Goal: Task Accomplishment & Management: Manage account settings

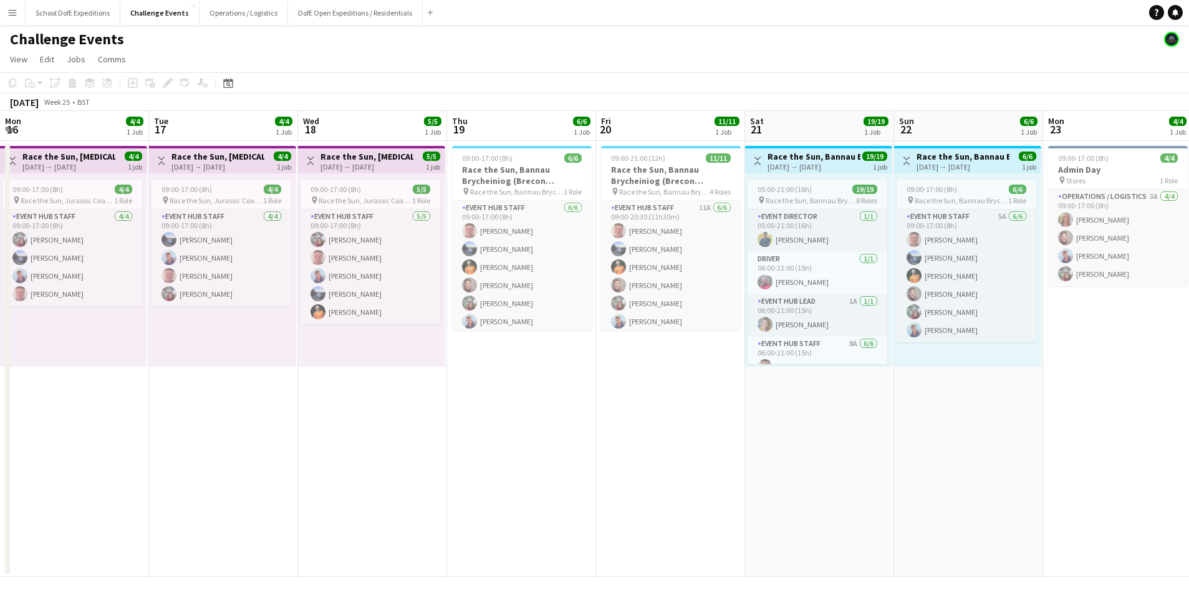
click at [227, 10] on button "Operations / Logistics Close" at bounding box center [243, 13] width 89 height 24
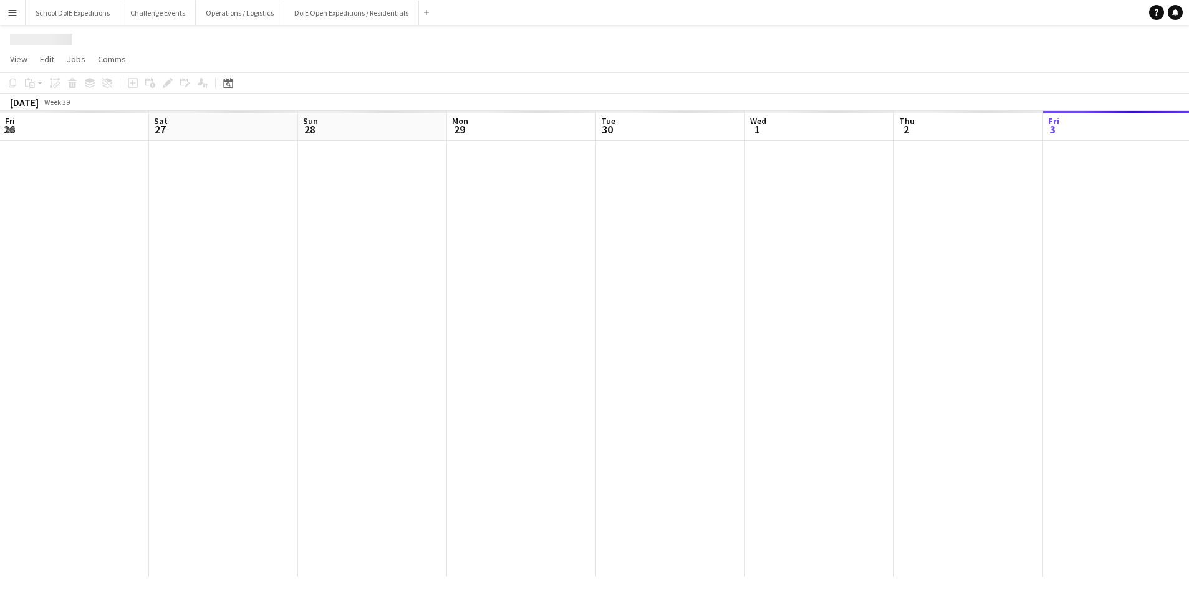
scroll to position [0, 378]
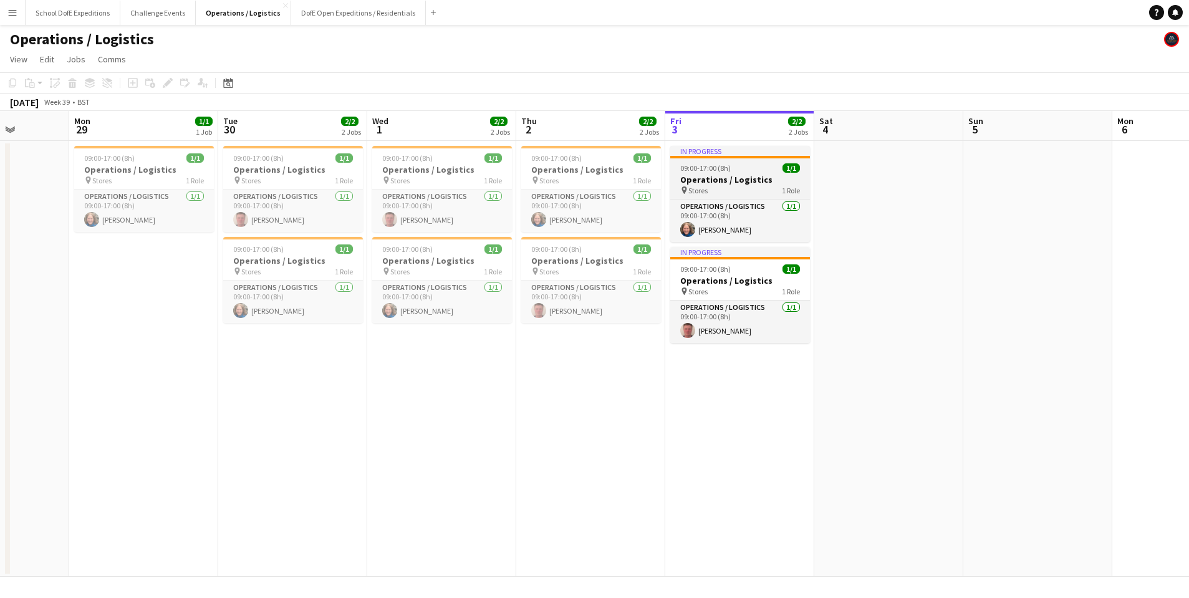
click at [739, 178] on h3 "Operations / Logistics" at bounding box center [740, 179] width 140 height 11
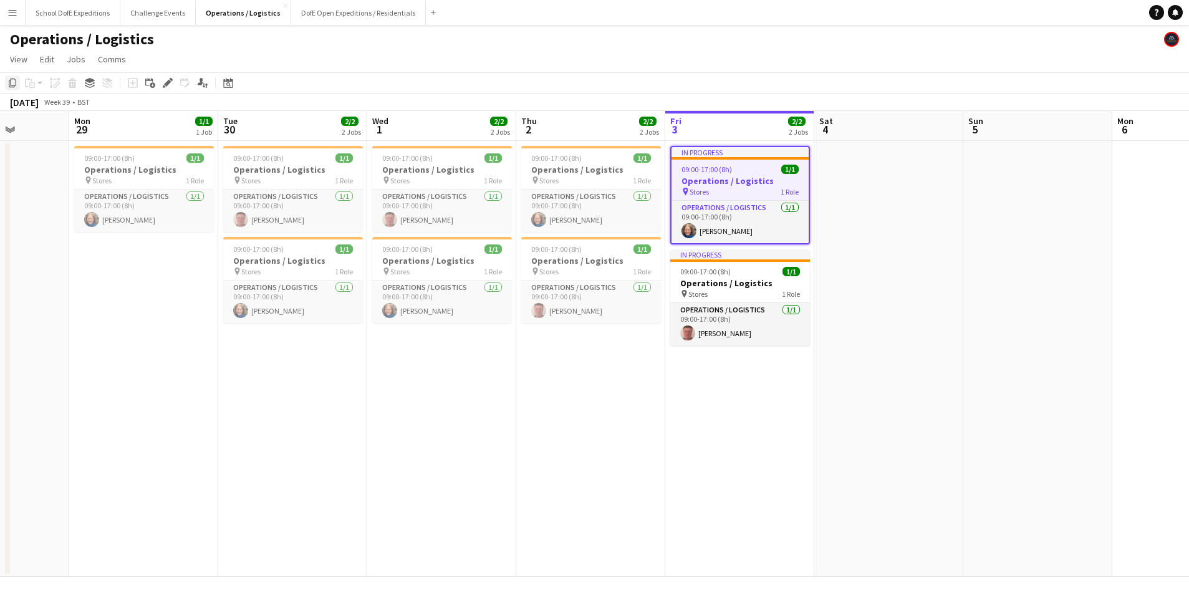
click at [12, 85] on icon "Copy" at bounding box center [12, 83] width 10 height 10
click at [230, 84] on icon "Date picker" at bounding box center [228, 83] width 10 height 10
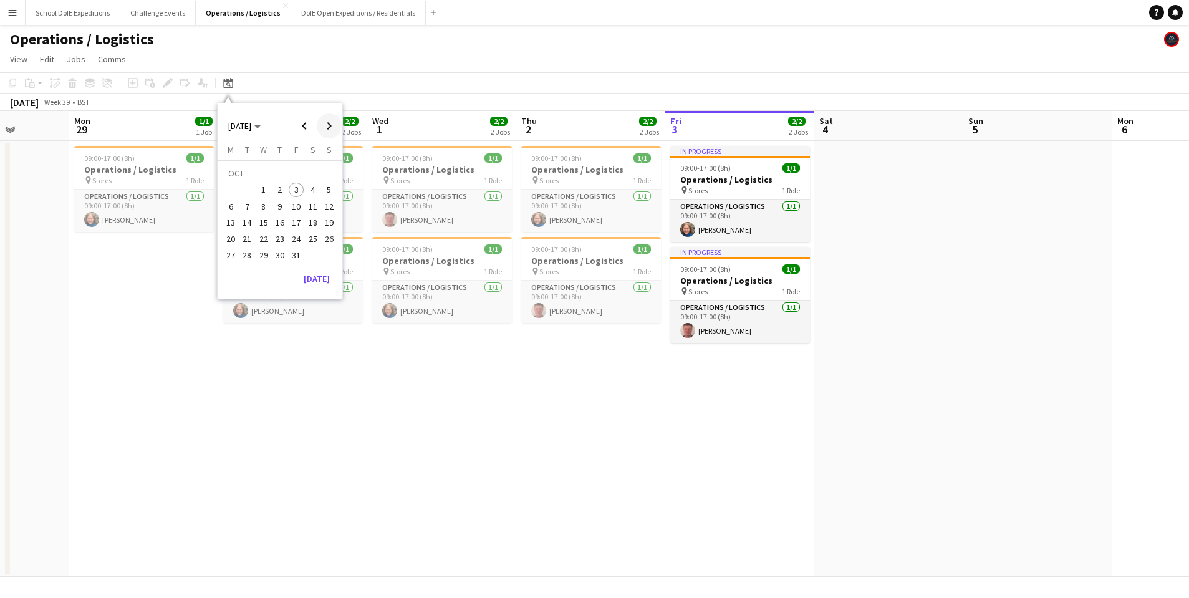
click at [331, 125] on span "Next month" at bounding box center [329, 125] width 25 height 25
click at [247, 186] on span "4" at bounding box center [247, 193] width 15 height 15
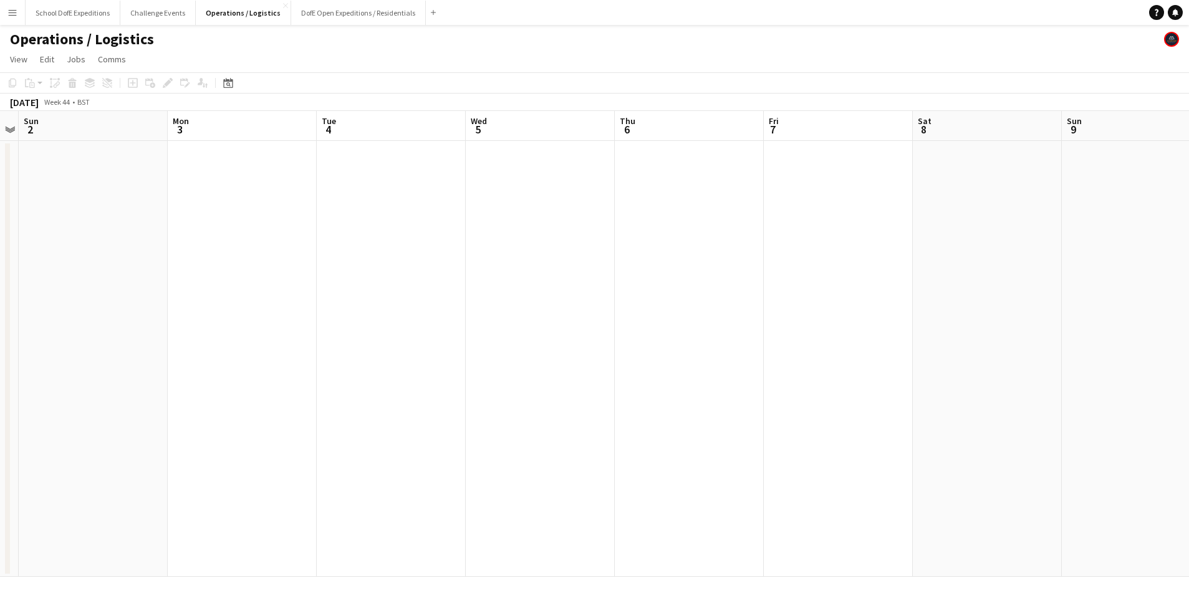
click at [414, 170] on app-date-cell at bounding box center [391, 359] width 149 height 436
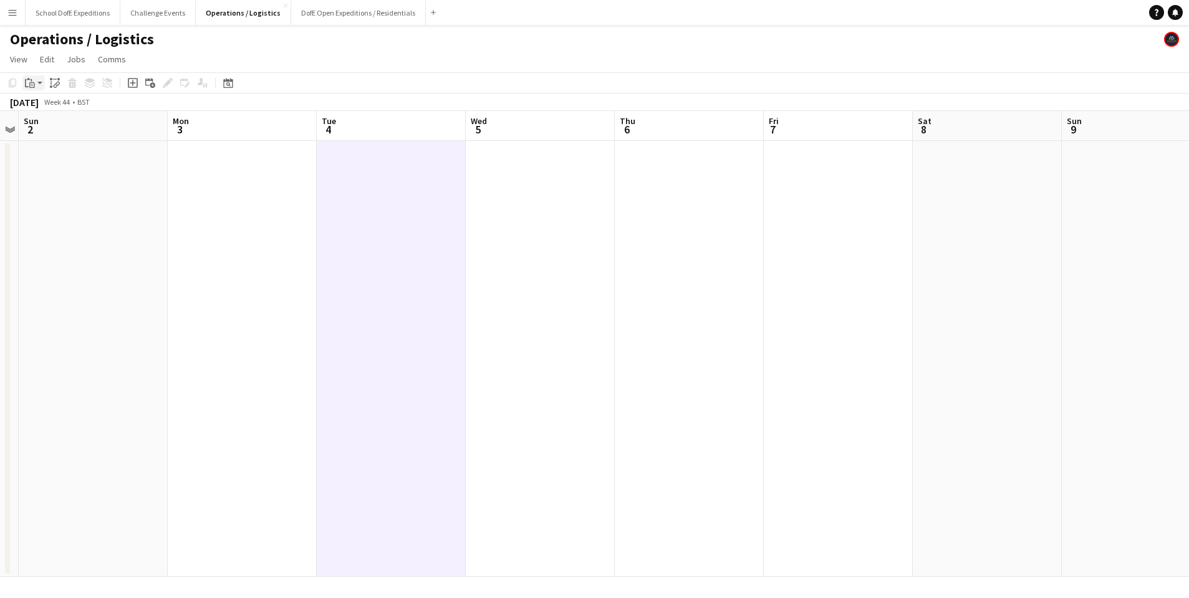
click at [39, 82] on app-action-btn "Paste" at bounding box center [33, 82] width 22 height 15
click at [42, 130] on link "Paste with crew Command Shift V" at bounding box center [82, 127] width 98 height 11
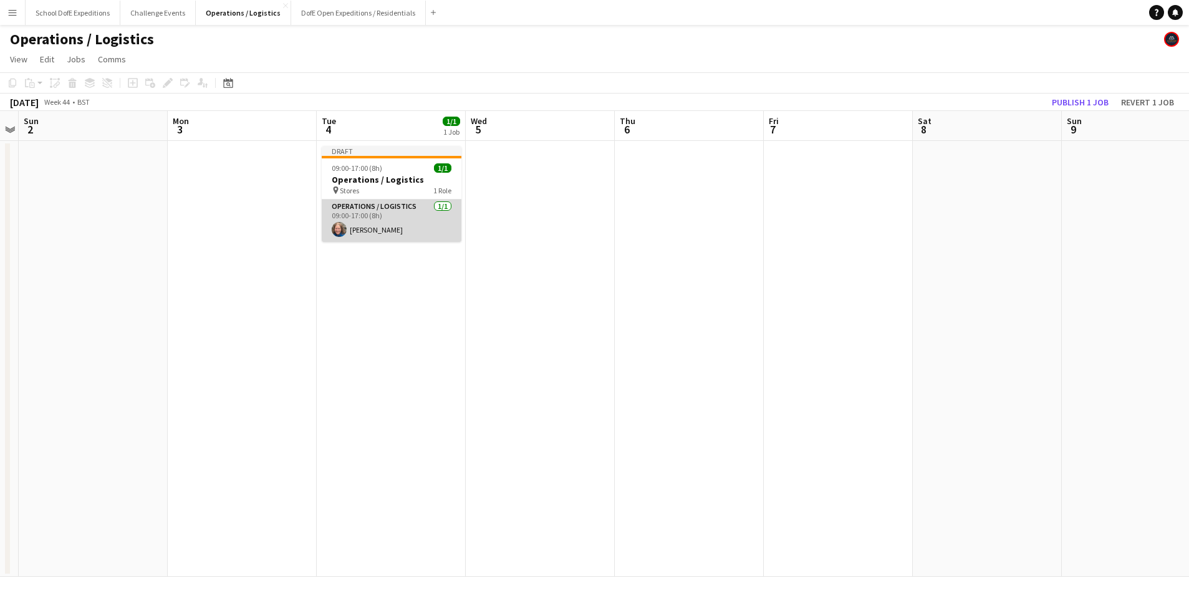
click at [395, 217] on app-card-role "Operations / Logistics [DATE] 09:00-17:00 (8h) [PERSON_NAME]" at bounding box center [392, 220] width 140 height 42
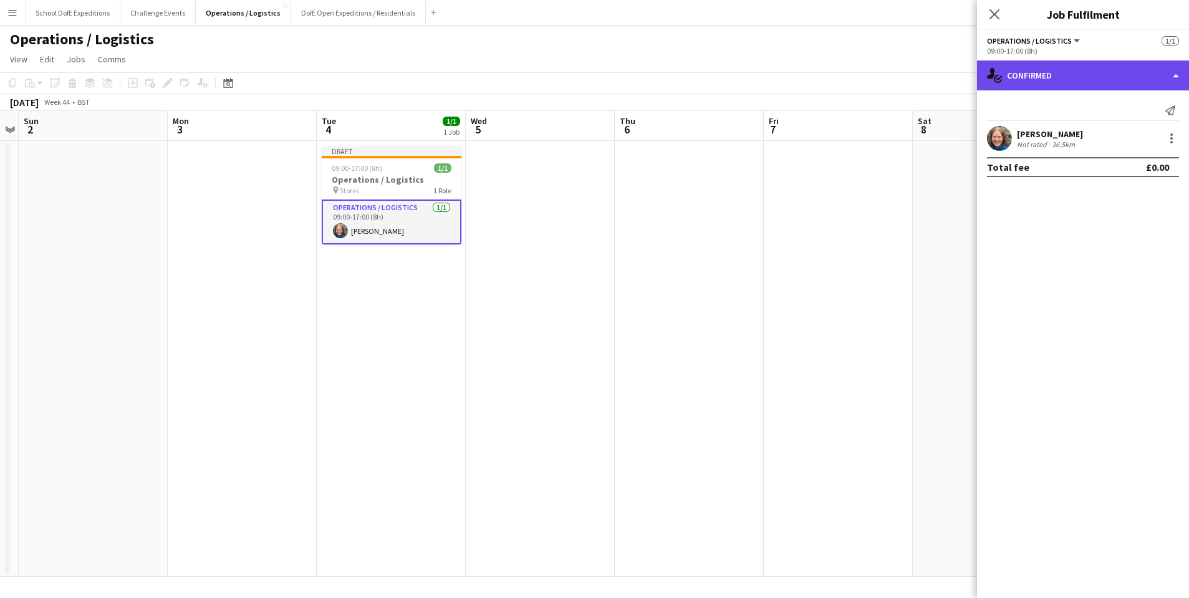
click at [1084, 77] on div "single-neutral-actions-check-2 Confirmed" at bounding box center [1083, 75] width 212 height 30
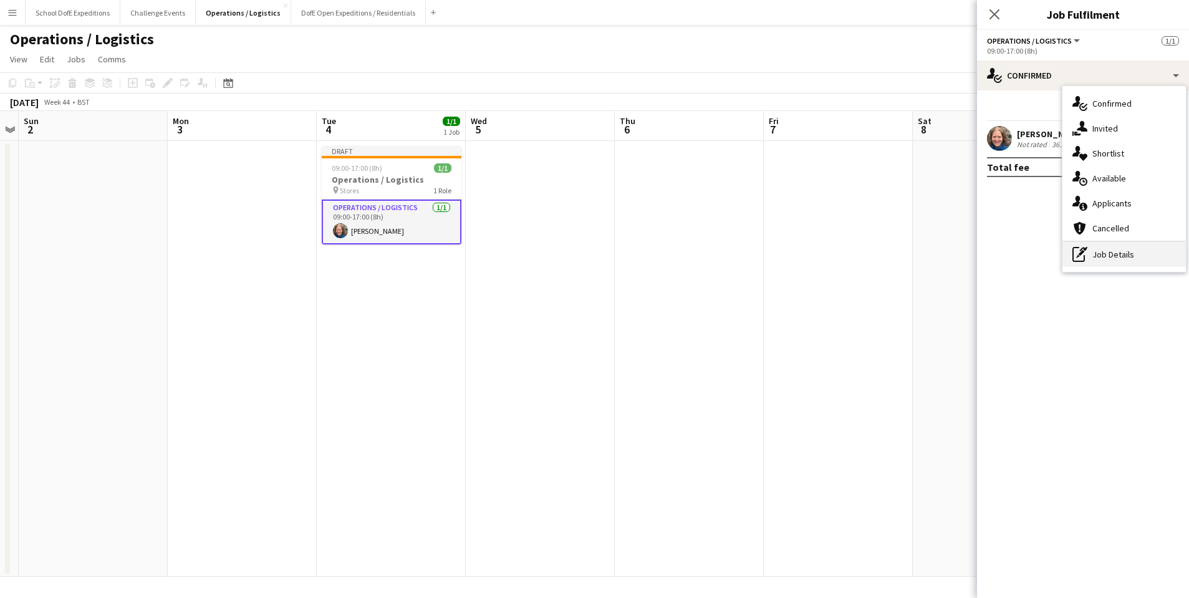
click at [1106, 256] on div "pen-write Job Details" at bounding box center [1123, 254] width 123 height 25
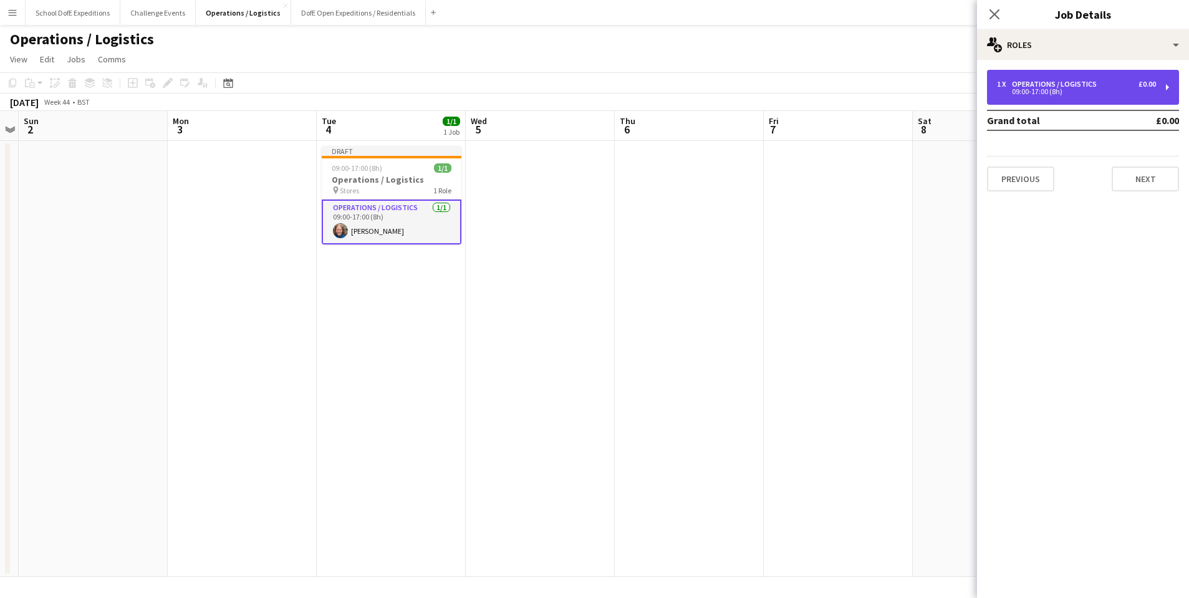
click at [1084, 96] on div "1 x Operations / Logistics £0.00 09:00-17:00 (8h)" at bounding box center [1083, 87] width 192 height 35
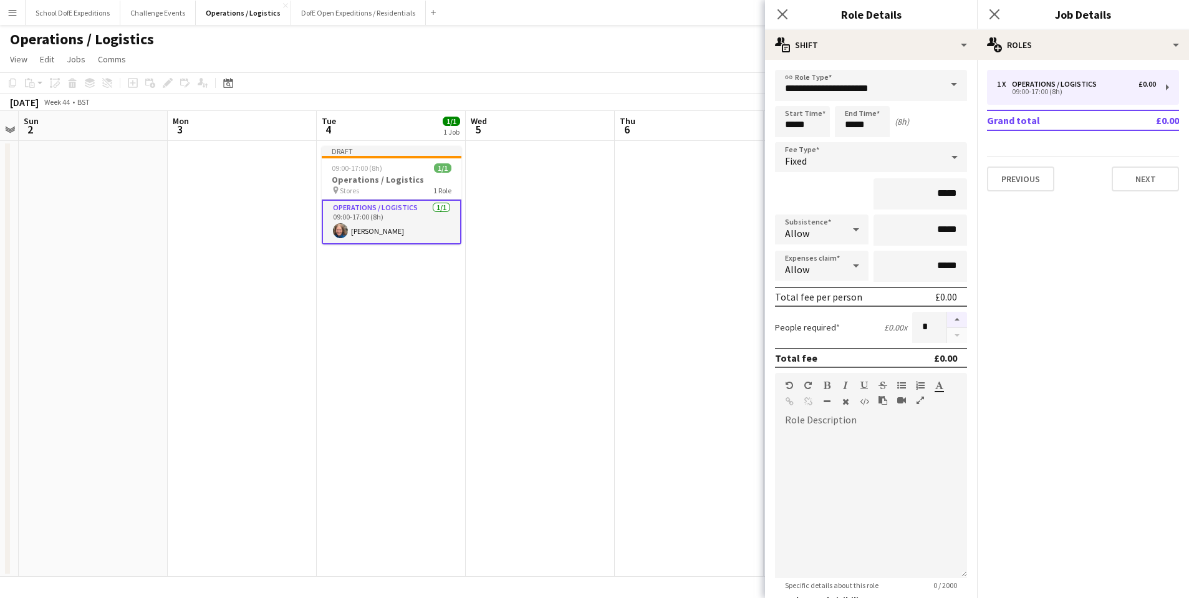
click at [959, 317] on button "button" at bounding box center [957, 320] width 20 height 16
type input "*"
click at [945, 196] on input "*****" at bounding box center [919, 193] width 93 height 31
type input "**"
type input "****"
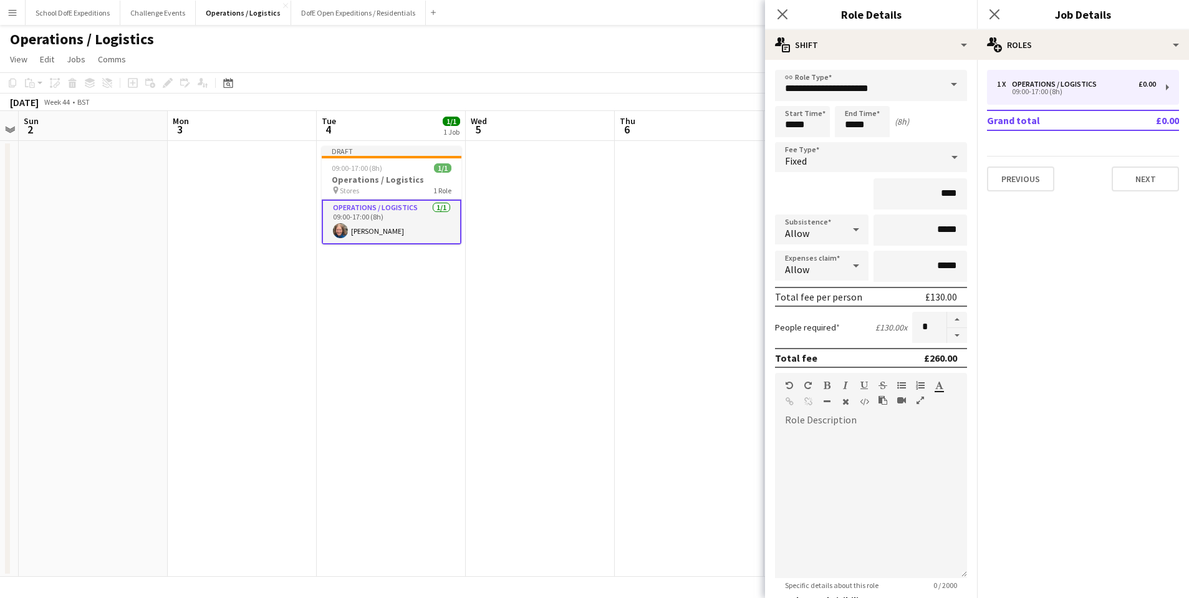
click at [843, 205] on div "****" at bounding box center [871, 193] width 192 height 31
click at [779, 13] on icon "Close pop-in" at bounding box center [782, 14] width 12 height 12
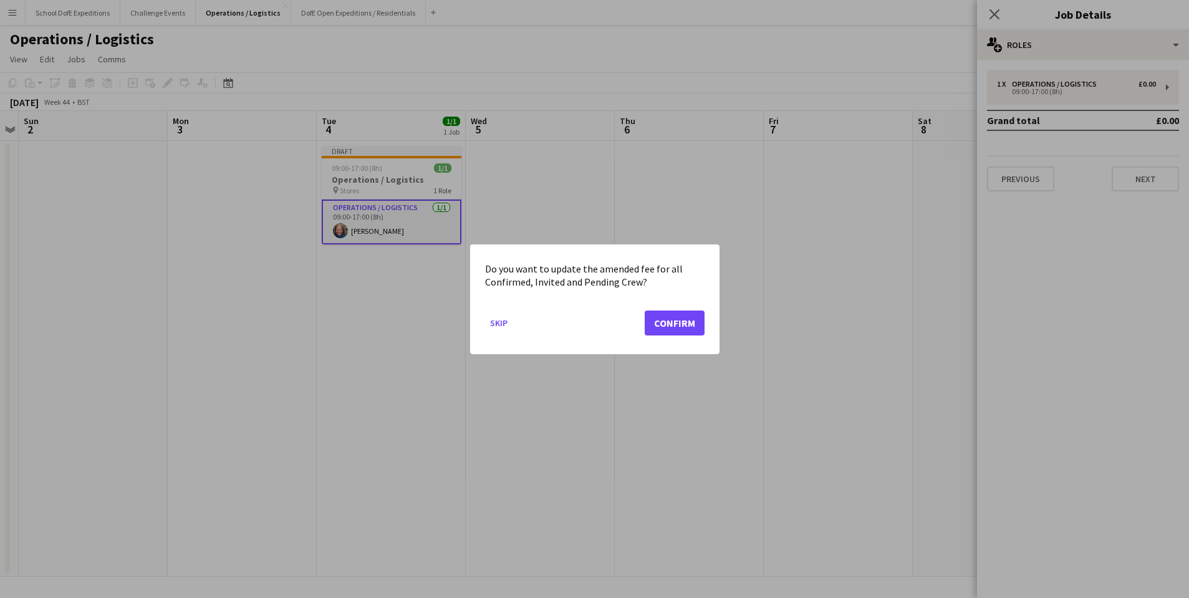
click at [677, 323] on button "Confirm" at bounding box center [674, 322] width 60 height 25
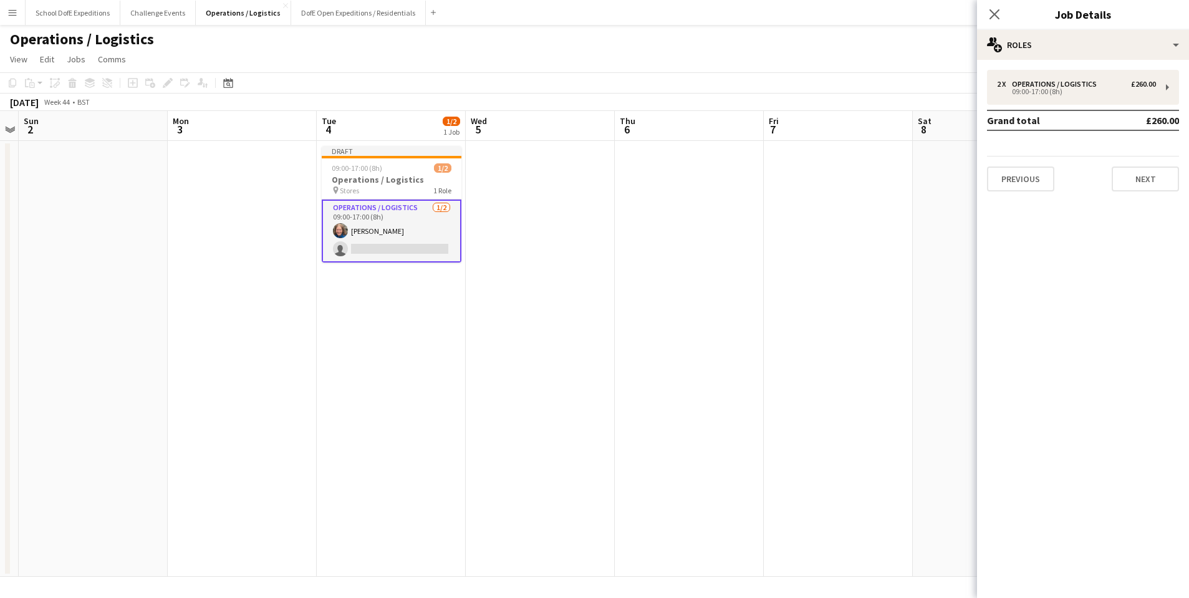
click at [423, 246] on app-card-role "Operations / Logistics [DATE] 09:00-17:00 (8h) [PERSON_NAME] single-neutral-act…" at bounding box center [392, 230] width 140 height 63
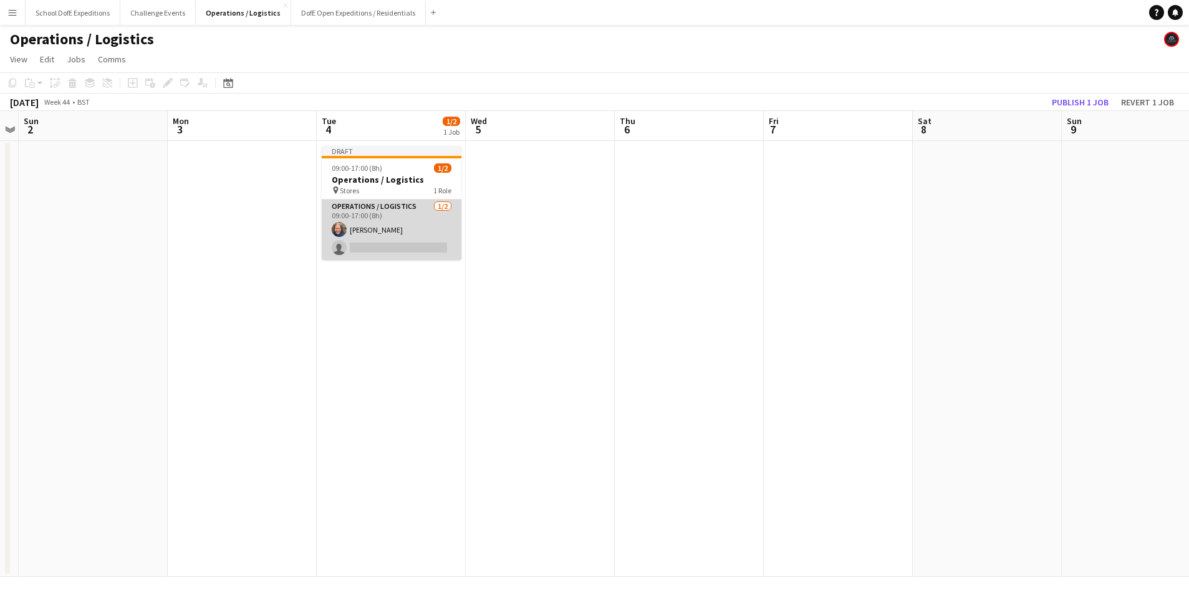
click at [419, 236] on app-card-role "Operations / Logistics [DATE] 09:00-17:00 (8h) [PERSON_NAME] single-neutral-act…" at bounding box center [392, 229] width 140 height 60
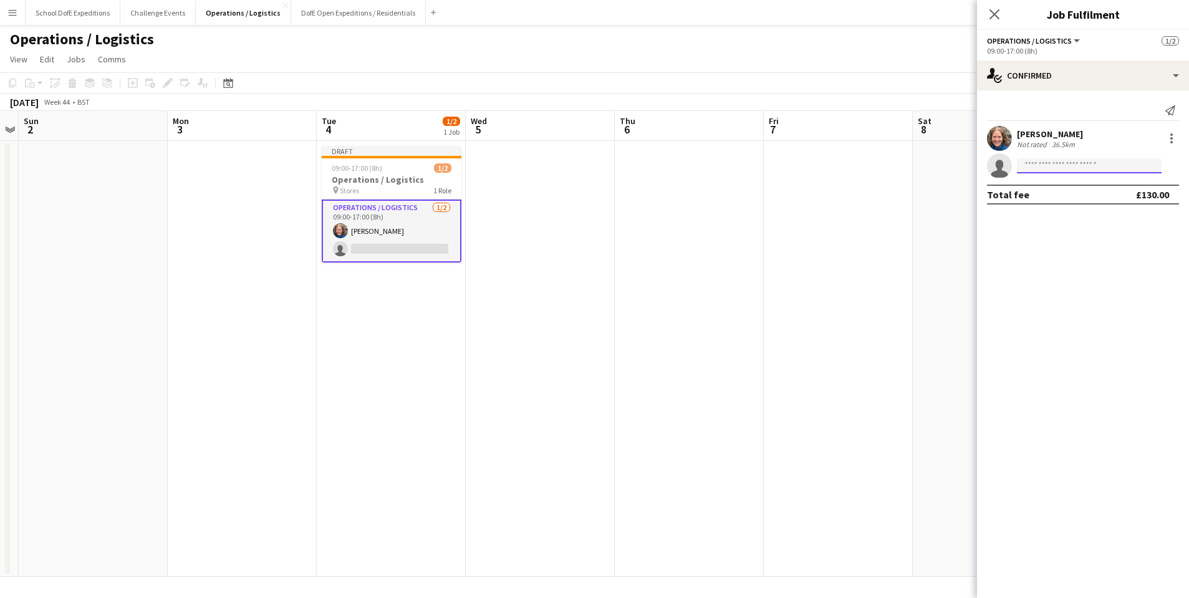
click at [1040, 165] on input at bounding box center [1089, 165] width 145 height 15
type input "****"
click at [1047, 191] on span "[EMAIL_ADDRESS][DOMAIN_NAME]" at bounding box center [1089, 194] width 125 height 10
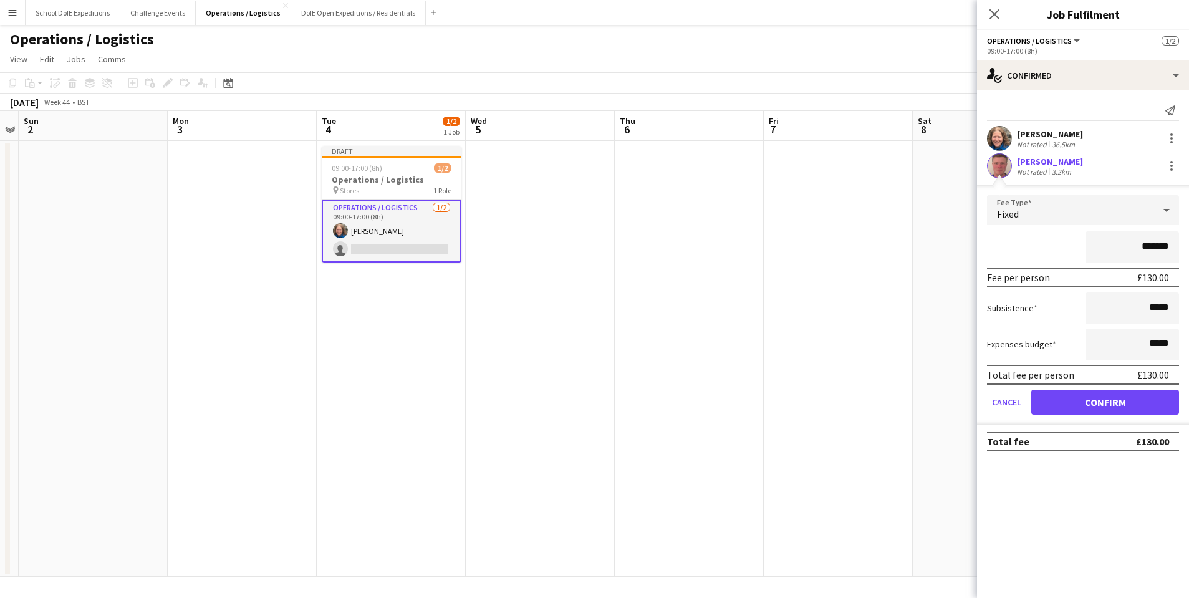
click at [1075, 404] on button "Confirm" at bounding box center [1105, 402] width 148 height 25
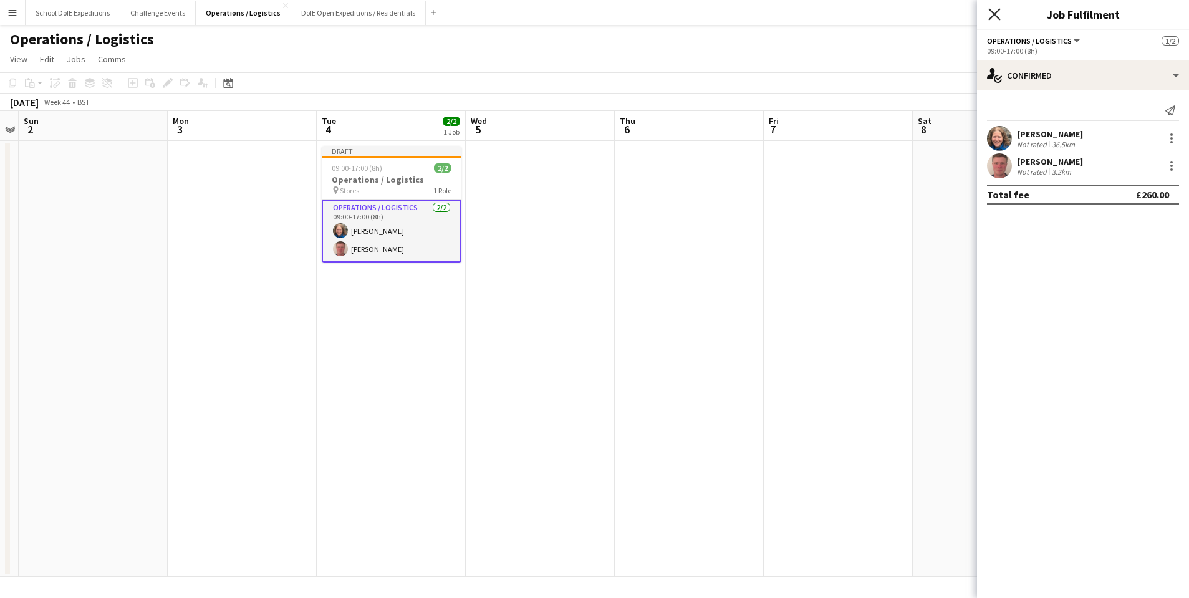
click at [995, 9] on icon "Close pop-in" at bounding box center [994, 14] width 12 height 12
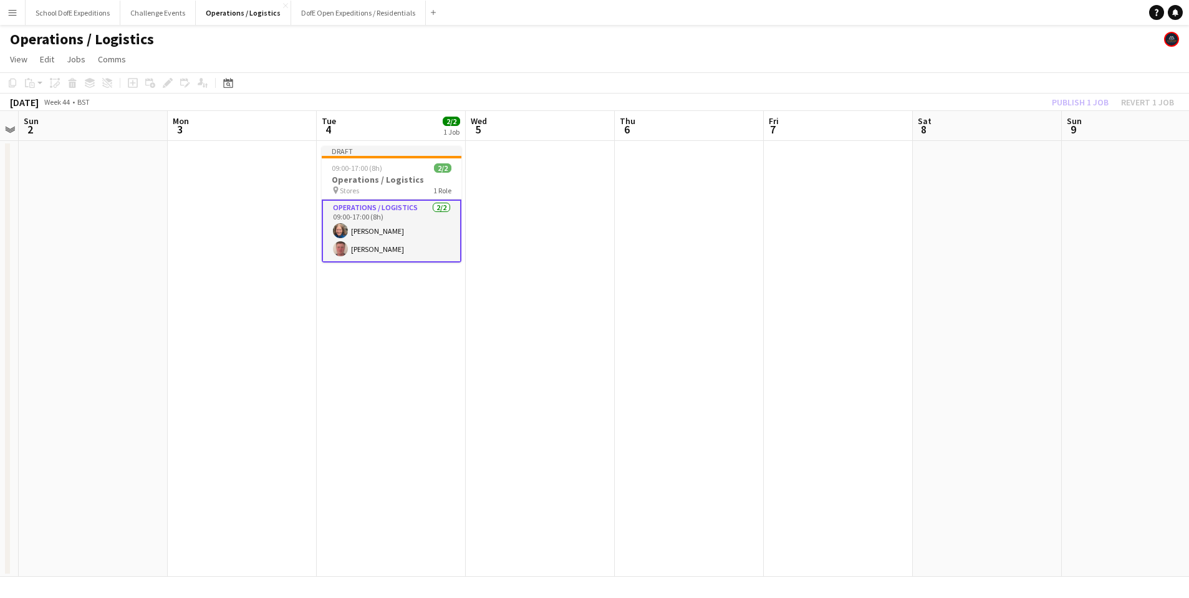
click at [1018, 55] on app-page-menu "View Day view expanded Day view collapsed Month view Date picker Jump to [DATE]…" at bounding box center [594, 61] width 1189 height 24
click at [1057, 96] on button "Publish 1 job" at bounding box center [1079, 102] width 67 height 16
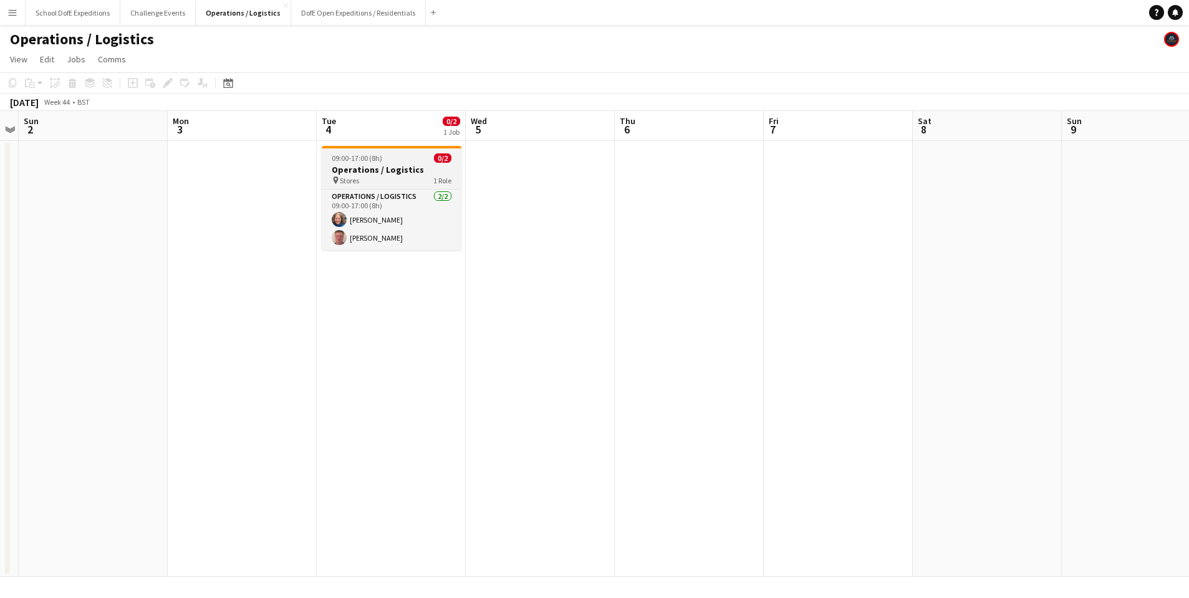
click at [401, 160] on div "09:00-17:00 (8h) 0/2" at bounding box center [392, 157] width 140 height 9
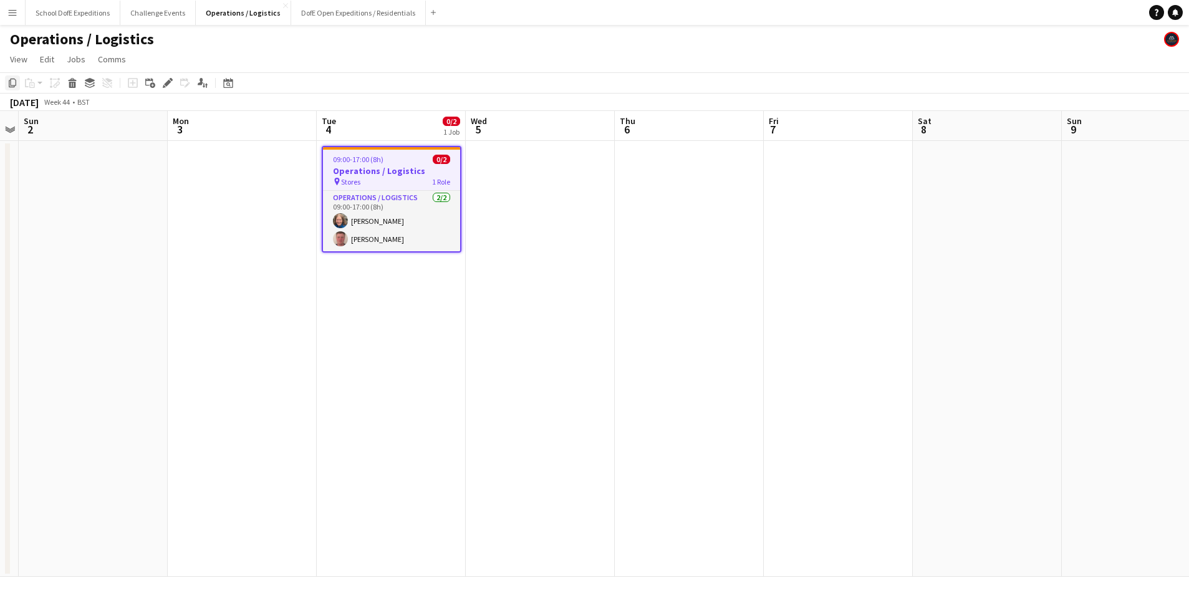
click at [11, 80] on icon at bounding box center [12, 83] width 7 height 9
click at [500, 159] on app-date-cell at bounding box center [540, 359] width 149 height 436
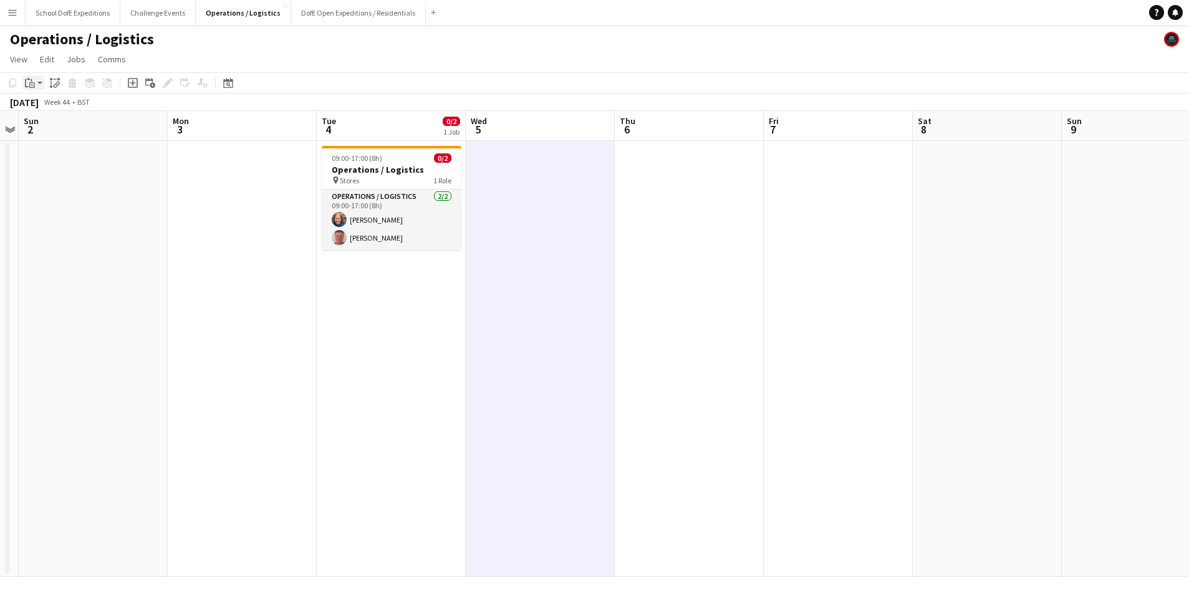
click at [39, 84] on app-action-btn "Paste" at bounding box center [33, 82] width 22 height 15
click at [45, 127] on link "Paste with crew Command Shift V" at bounding box center [82, 127] width 98 height 11
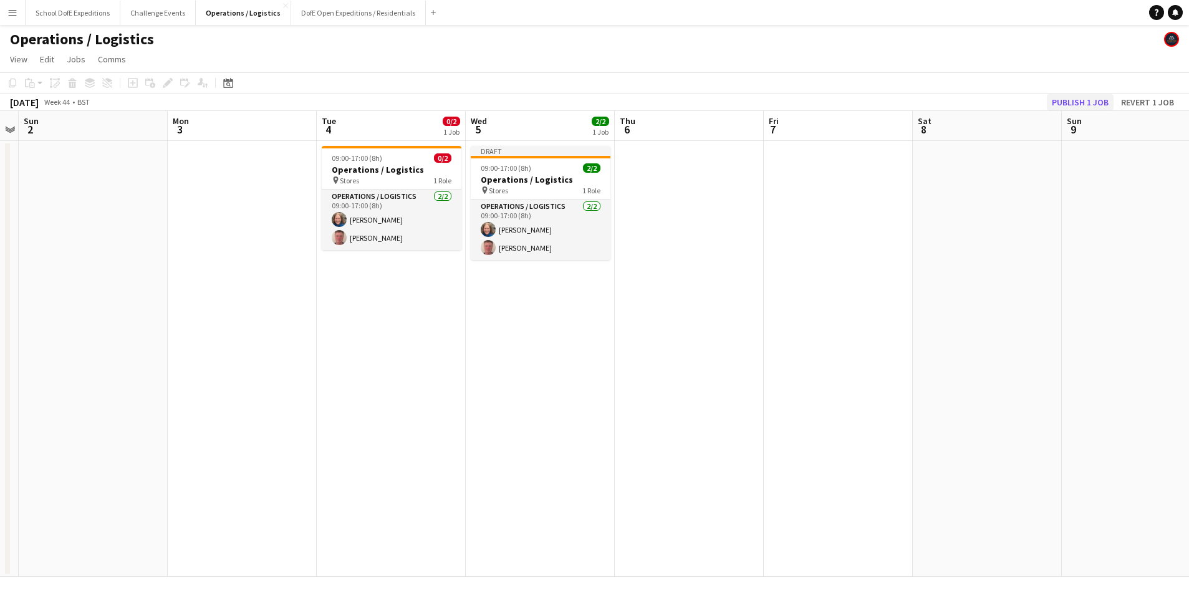
click at [1067, 100] on button "Publish 1 job" at bounding box center [1079, 102] width 67 height 16
